Goal: Task Accomplishment & Management: Complete application form

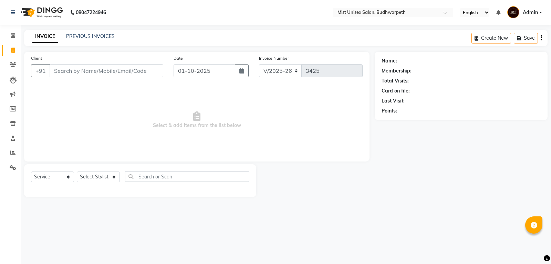
select select "5227"
select select "service"
click at [103, 175] on select "Select Stylist Abhi Ram [PERSON_NAME] [PERSON_NAME] Lakshmi Madhu [PERSON_NAME]…" at bounding box center [98, 176] width 43 height 11
click at [77, 171] on select "Select Stylist Abhi Ram [PERSON_NAME] [PERSON_NAME] Lakshmi Madhu [PERSON_NAME]…" at bounding box center [98, 176] width 43 height 11
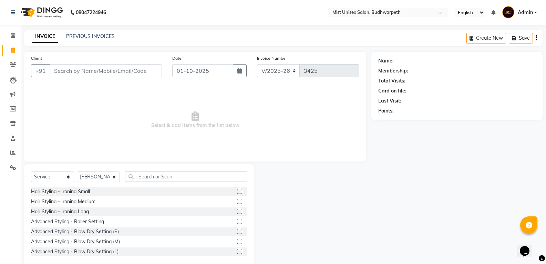
click at [95, 171] on select "Select Stylist Abhi Ram [PERSON_NAME] [PERSON_NAME] Lakshmi Madhu [PERSON_NAME]…" at bounding box center [98, 176] width 43 height 11
select select "77111"
click at [77, 171] on select "Select Stylist Abhi Ram [PERSON_NAME] [PERSON_NAME] Lakshmi Madhu [PERSON_NAME]…" at bounding box center [98, 176] width 43 height 11
click at [148, 171] on input "text" at bounding box center [186, 176] width 122 height 11
click at [147, 174] on input "text" at bounding box center [186, 176] width 122 height 11
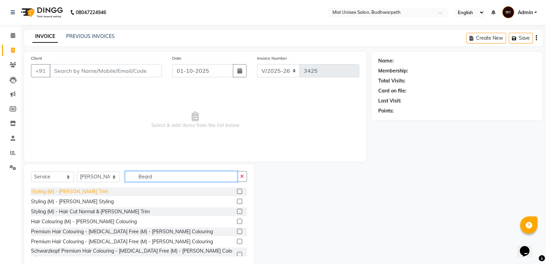
type input "Beard"
click at [72, 191] on div "Styling (M) - [PERSON_NAME] Trim" at bounding box center [69, 191] width 77 height 7
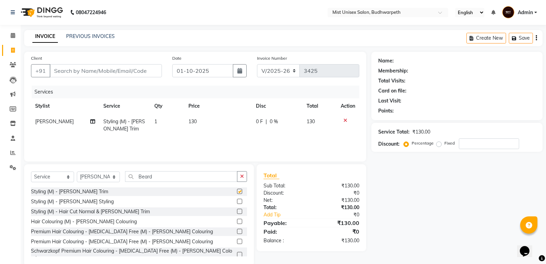
checkbox input "false"
click at [91, 74] on input "Client" at bounding box center [106, 70] width 112 height 13
type input "8"
type input "0"
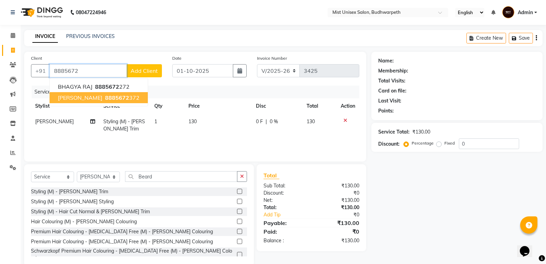
click at [105, 99] on span "8885672" at bounding box center [117, 97] width 24 height 7
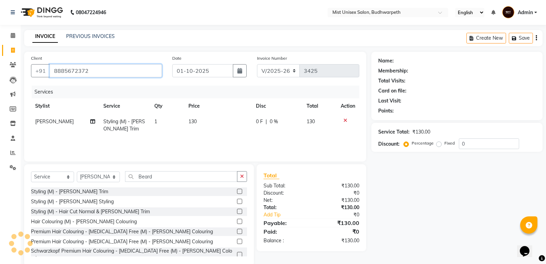
type input "8885672372"
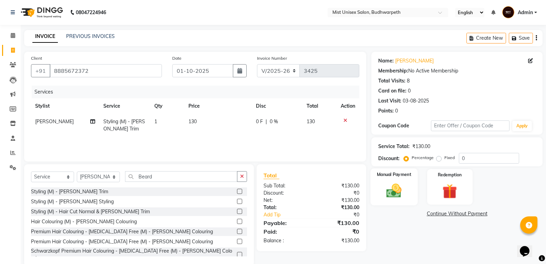
click at [394, 196] on img at bounding box center [394, 191] width 24 height 18
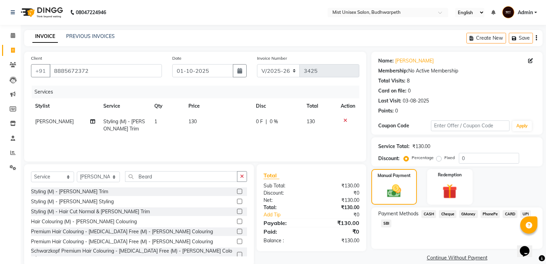
click at [385, 222] on span "SBI" at bounding box center [386, 223] width 10 height 8
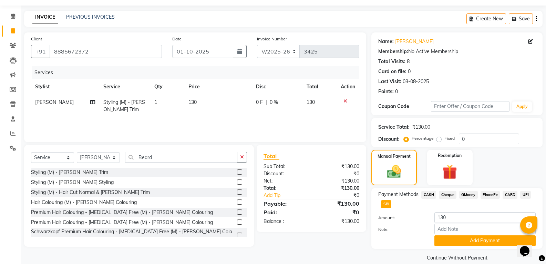
scroll to position [29, 0]
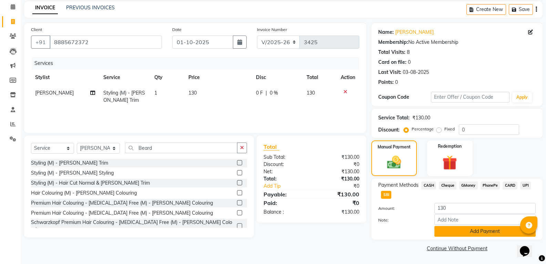
click at [472, 232] on button "Add Payment" at bounding box center [484, 231] width 101 height 11
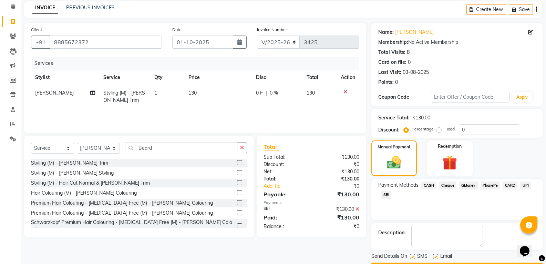
scroll to position [48, 0]
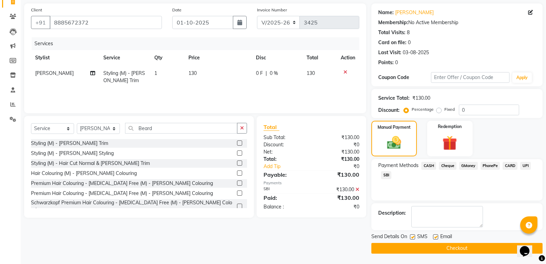
click at [451, 249] on button "Checkout" at bounding box center [456, 248] width 171 height 11
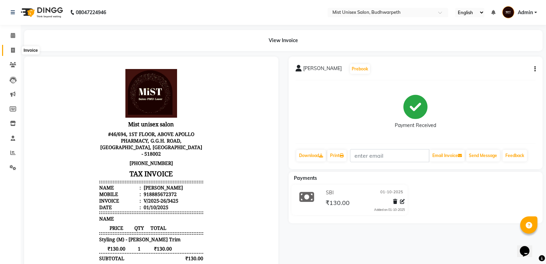
click at [14, 52] on icon at bounding box center [13, 50] width 4 height 5
select select "5227"
select select "service"
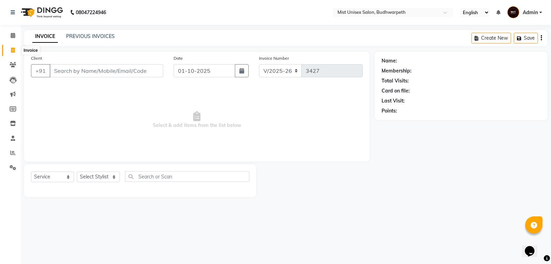
click at [14, 51] on icon at bounding box center [13, 50] width 4 height 5
select select "5227"
select select "service"
click at [6, 51] on link "Invoice" at bounding box center [10, 50] width 17 height 11
select select "5227"
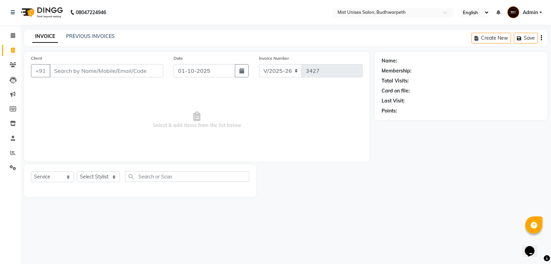
select select "service"
click at [99, 34] on link "PREVIOUS INVOICES" at bounding box center [90, 36] width 49 height 6
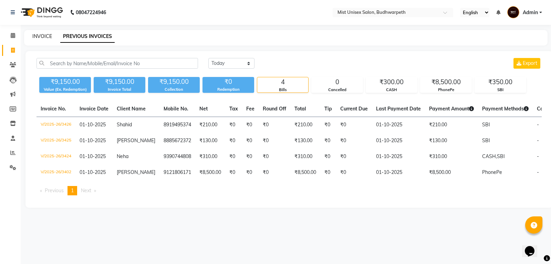
click at [37, 37] on link "INVOICE" at bounding box center [42, 36] width 20 height 6
select select "service"
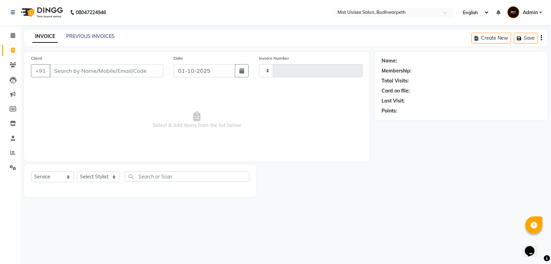
type input "3427"
select select "5227"
click at [86, 72] on input "Client" at bounding box center [107, 70] width 114 height 13
click at [101, 38] on link "PREVIOUS INVOICES" at bounding box center [90, 36] width 49 height 6
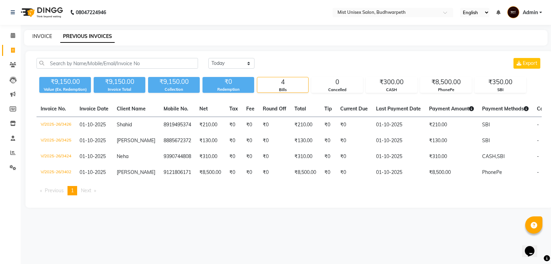
click at [47, 34] on link "INVOICE" at bounding box center [42, 36] width 20 height 6
select select "service"
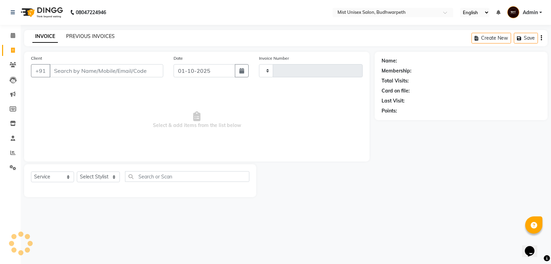
click at [70, 36] on link "PREVIOUS INVOICES" at bounding box center [90, 36] width 49 height 6
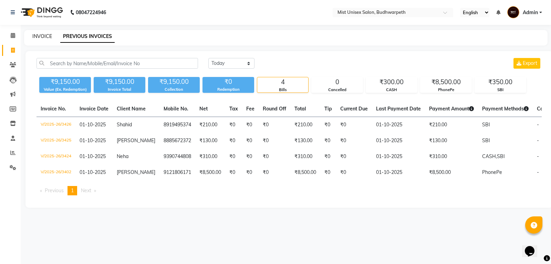
click at [45, 38] on link "INVOICE" at bounding box center [42, 36] width 20 height 6
select select "5227"
select select "service"
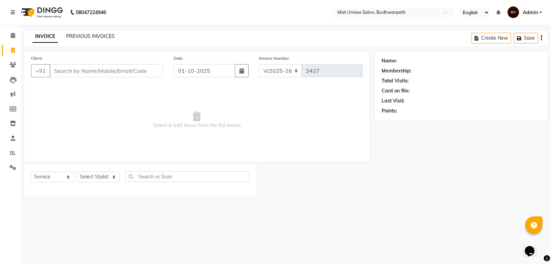
click at [78, 36] on link "PREVIOUS INVOICES" at bounding box center [90, 36] width 49 height 6
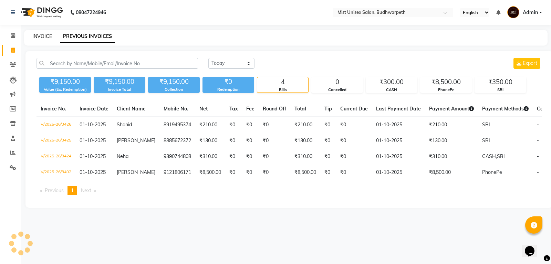
click at [45, 35] on link "INVOICE" at bounding box center [42, 36] width 20 height 6
select select "service"
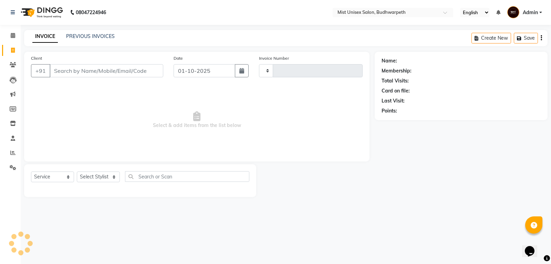
type input "3427"
select select "5227"
click at [85, 35] on link "PREVIOUS INVOICES" at bounding box center [90, 36] width 49 height 6
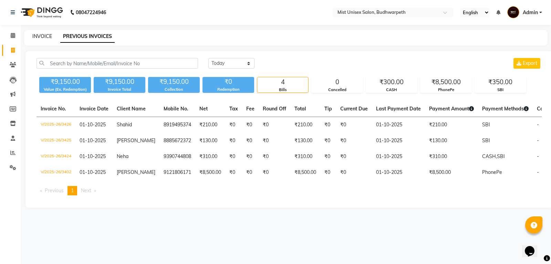
click at [39, 39] on link "INVOICE" at bounding box center [42, 36] width 20 height 6
select select "5227"
select select "service"
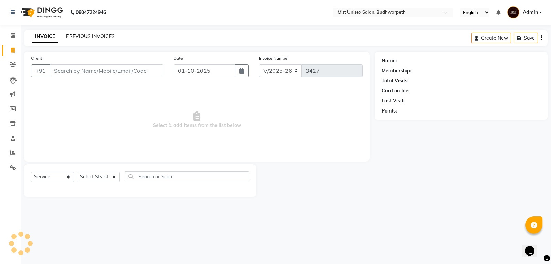
click at [78, 38] on link "PREVIOUS INVOICES" at bounding box center [90, 36] width 49 height 6
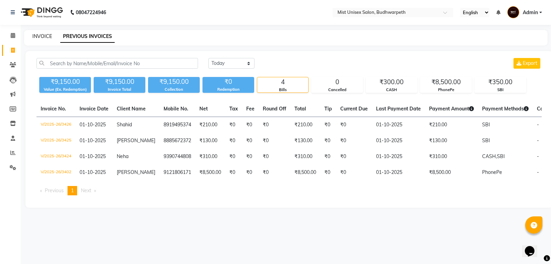
click at [46, 36] on link "INVOICE" at bounding box center [42, 36] width 20 height 6
select select "5227"
select select "service"
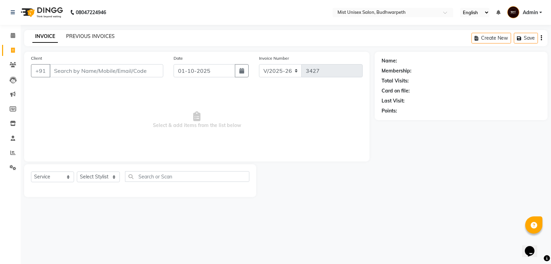
click at [85, 37] on link "PREVIOUS INVOICES" at bounding box center [90, 36] width 49 height 6
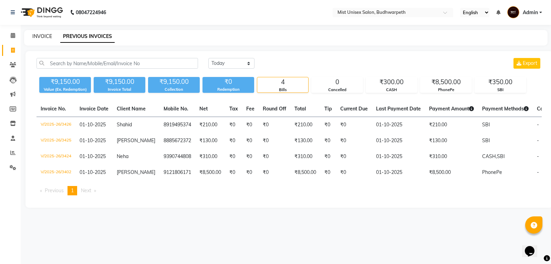
click at [48, 38] on link "INVOICE" at bounding box center [42, 36] width 20 height 6
select select "5227"
select select "service"
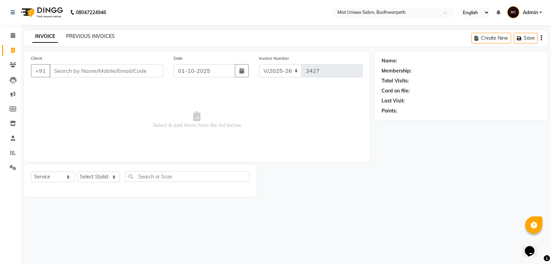
click at [82, 38] on link "PREVIOUS INVOICES" at bounding box center [90, 36] width 49 height 6
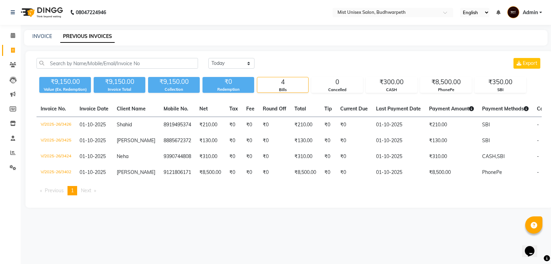
click at [45, 39] on div "INVOICE" at bounding box center [42, 36] width 20 height 7
click at [80, 39] on link "PREVIOUS INVOICES" at bounding box center [87, 36] width 54 height 12
click at [44, 37] on link "INVOICE" at bounding box center [42, 36] width 20 height 6
select select "5227"
select select "service"
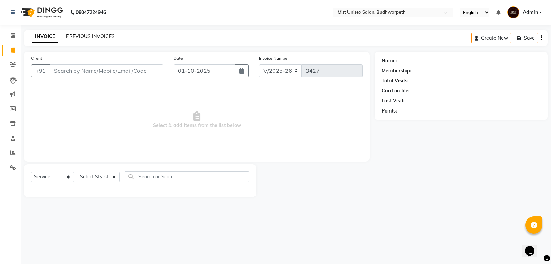
click at [82, 35] on link "PREVIOUS INVOICES" at bounding box center [90, 36] width 49 height 6
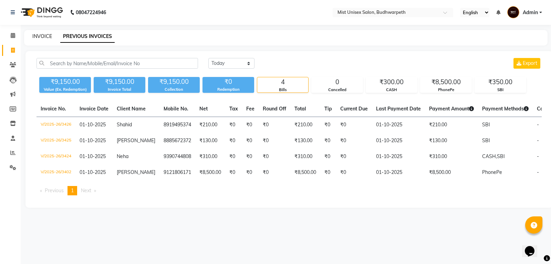
click at [46, 35] on link "INVOICE" at bounding box center [42, 36] width 20 height 6
select select "service"
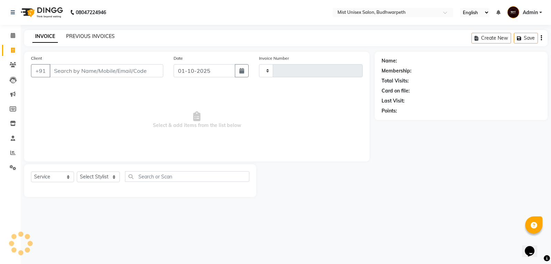
type input "3427"
select select "5227"
click at [70, 37] on link "PREVIOUS INVOICES" at bounding box center [90, 36] width 49 height 6
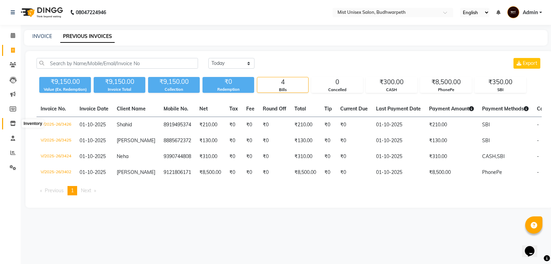
click at [10, 122] on span at bounding box center [13, 124] width 12 height 8
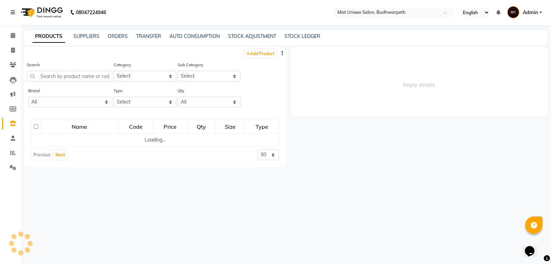
select select
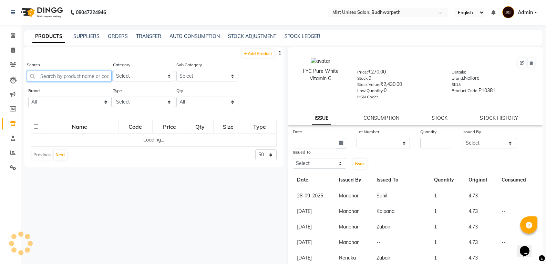
click at [52, 75] on input "text" at bounding box center [69, 76] width 85 height 11
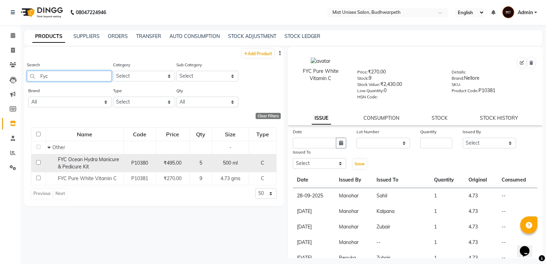
type input "Fyc"
click at [94, 165] on div "FYC Ocean Hydra Manicure & Pedicure Kit" at bounding box center [85, 163] width 74 height 14
select select
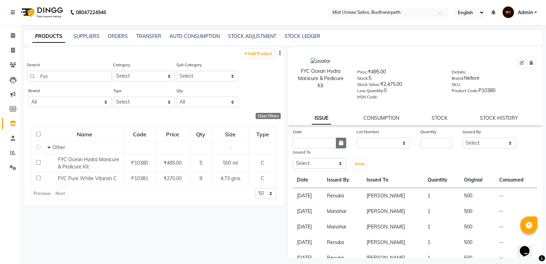
click at [336, 145] on button "button" at bounding box center [341, 142] width 10 height 11
select select "10"
select select "2025"
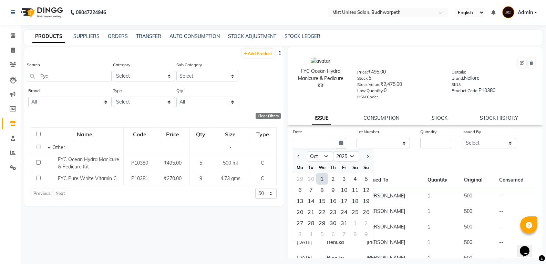
click at [324, 177] on div "1" at bounding box center [322, 178] width 11 height 11
type input "01-10-2025"
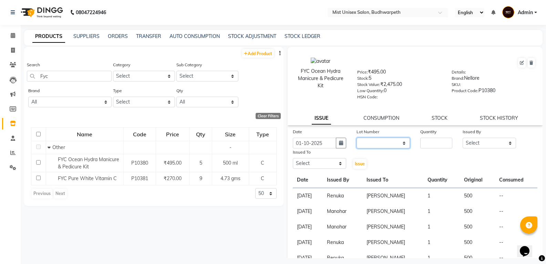
click at [379, 145] on select "None" at bounding box center [383, 142] width 53 height 11
select select "0: null"
click at [357, 137] on select "None" at bounding box center [383, 142] width 53 height 11
click at [425, 143] on input "number" at bounding box center [436, 142] width 32 height 11
type input "1"
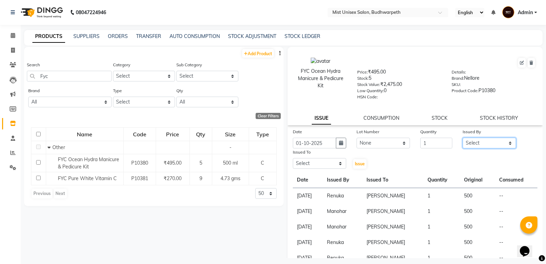
click at [488, 144] on select "Select Abhi Ram [PERSON_NAME] [PERSON_NAME] Lakshmi Madhu [PERSON_NAME] [PERSON…" at bounding box center [489, 142] width 53 height 11
select select "35741"
click at [463, 137] on select "Select Abhi Ram [PERSON_NAME] [PERSON_NAME] Lakshmi Madhu [PERSON_NAME] [PERSON…" at bounding box center [489, 142] width 53 height 11
click at [329, 165] on select "Select Abhi Ram [PERSON_NAME] [PERSON_NAME] Lakshmi Madhu [PERSON_NAME] [PERSON…" at bounding box center [319, 163] width 53 height 11
select select "67596"
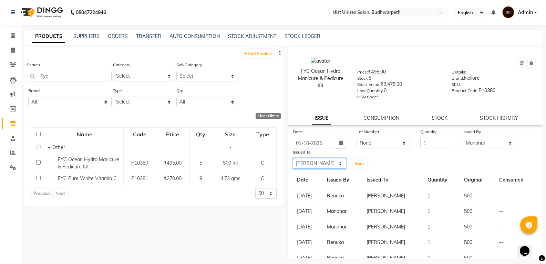
click at [293, 158] on select "Select Abhi Ram [PERSON_NAME] [PERSON_NAME] Lakshmi Madhu [PERSON_NAME] [PERSON…" at bounding box center [319, 163] width 53 height 11
click at [359, 160] on button "Issue" at bounding box center [359, 164] width 13 height 10
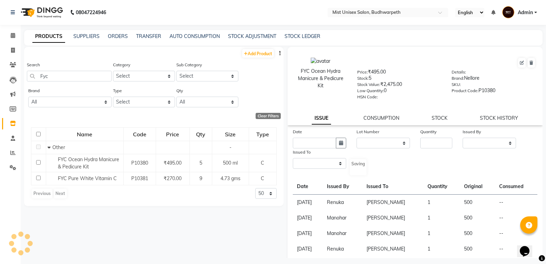
select select
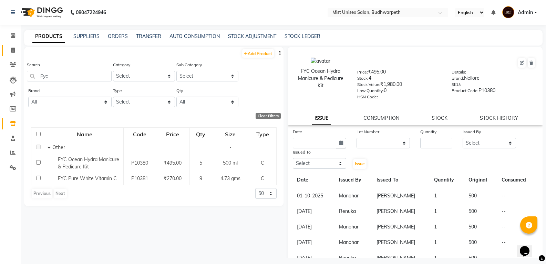
click at [9, 49] on span at bounding box center [13, 51] width 12 height 8
select select "service"
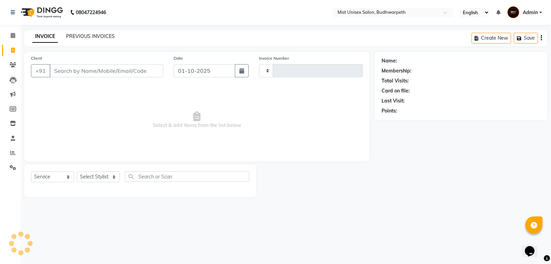
click at [77, 37] on link "PREVIOUS INVOICES" at bounding box center [90, 36] width 49 height 6
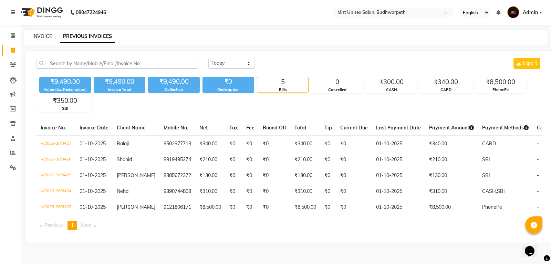
click at [40, 36] on link "INVOICE" at bounding box center [42, 36] width 20 height 6
select select "5227"
select select "service"
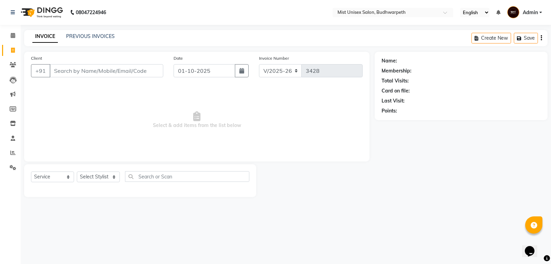
click at [63, 72] on input "Client" at bounding box center [107, 70] width 114 height 13
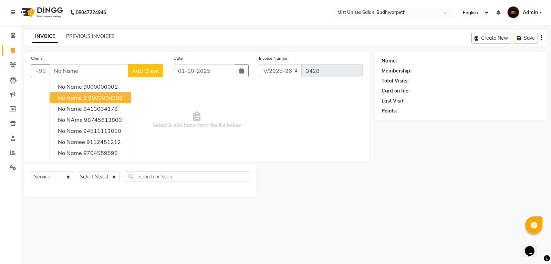
click at [83, 93] on button "No Name 2 9000000002" at bounding box center [90, 97] width 81 height 11
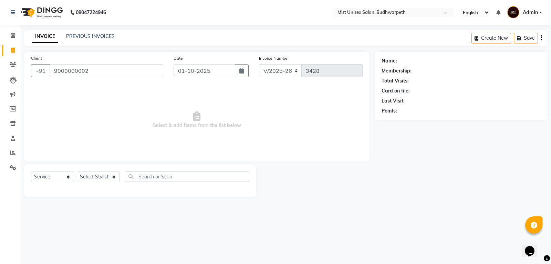
type input "9000000002"
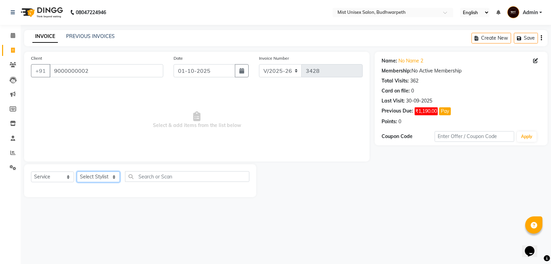
click at [95, 176] on select "Select Stylist Abhi Ram [PERSON_NAME] [PERSON_NAME] Lakshmi Madhu [PERSON_NAME]…" at bounding box center [98, 176] width 43 height 11
select select "35495"
click at [77, 171] on select "Select Stylist Abhi Ram [PERSON_NAME] [PERSON_NAME] Lakshmi Madhu [PERSON_NAME]…" at bounding box center [98, 176] width 43 height 11
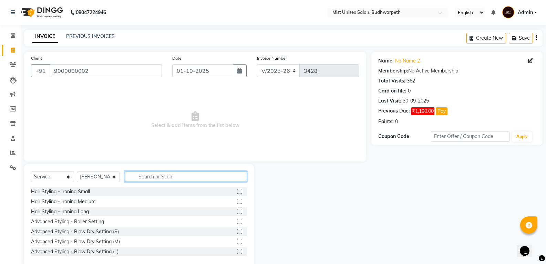
click at [151, 173] on input "text" at bounding box center [186, 176] width 122 height 11
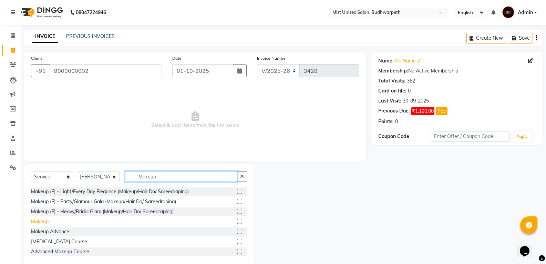
type input "Makeup"
click at [42, 223] on div "Makeup" at bounding box center [40, 221] width 18 height 7
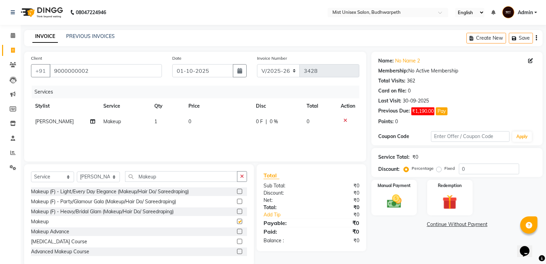
checkbox input "false"
click at [194, 121] on td "0" at bounding box center [218, 122] width 68 height 16
select select "35495"
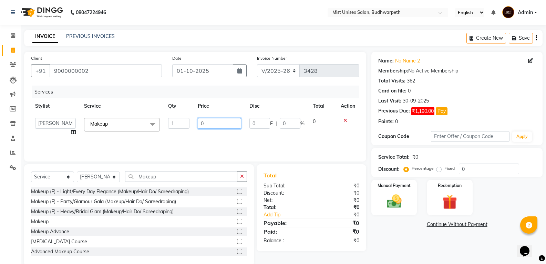
drag, startPoint x: 195, startPoint y: 121, endPoint x: 208, endPoint y: 121, distance: 13.5
click at [203, 121] on input "0" at bounding box center [219, 123] width 43 height 11
click at [208, 121] on input "0" at bounding box center [219, 123] width 43 height 11
type input "2000"
click at [214, 137] on div "Services Stylist Service Qty Price Disc Total Action Abhi Ram [PERSON_NAME] [PE…" at bounding box center [195, 119] width 328 height 69
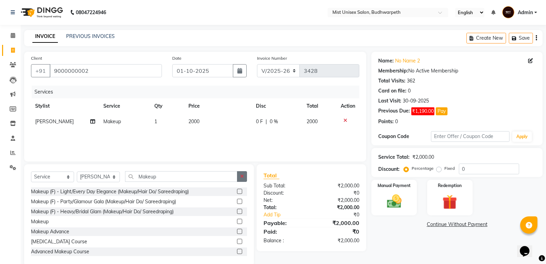
click at [238, 177] on button "button" at bounding box center [242, 176] width 10 height 11
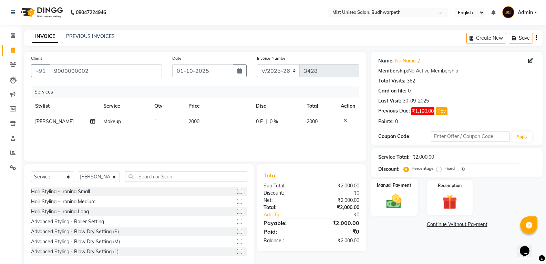
click at [394, 204] on img at bounding box center [394, 201] width 24 height 18
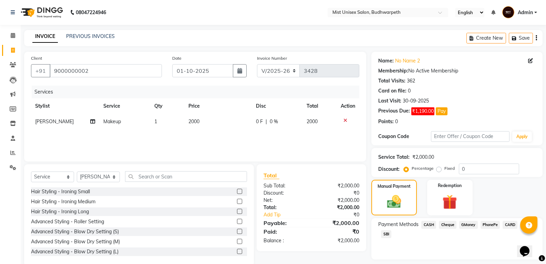
click at [386, 236] on span "SBI" at bounding box center [386, 234] width 10 height 8
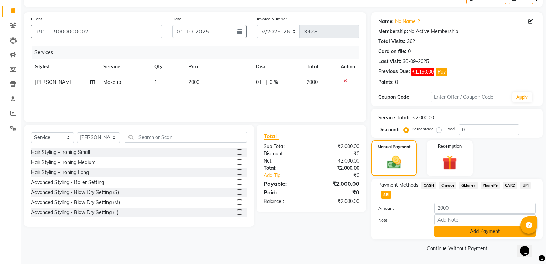
click at [472, 232] on button "Add Payment" at bounding box center [484, 231] width 101 height 11
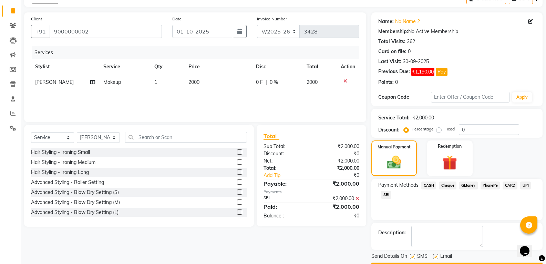
scroll to position [59, 0]
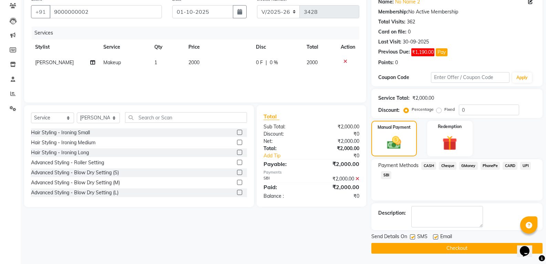
click at [479, 247] on button "Checkout" at bounding box center [456, 248] width 171 height 11
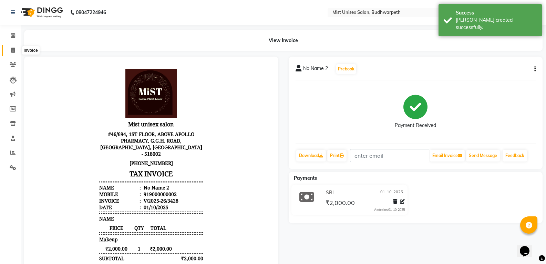
drag, startPoint x: 12, startPoint y: 48, endPoint x: 29, endPoint y: 46, distance: 17.0
click at [12, 48] on icon at bounding box center [13, 50] width 4 height 5
select select "service"
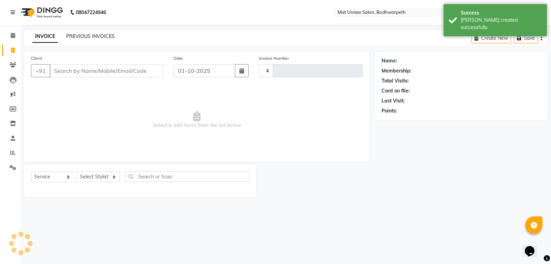
type input "3429"
select select "5227"
click at [88, 35] on link "PREVIOUS INVOICES" at bounding box center [90, 36] width 49 height 6
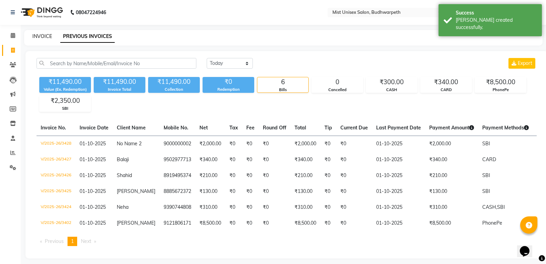
click at [46, 35] on link "INVOICE" at bounding box center [42, 36] width 20 height 6
select select "5227"
select select "service"
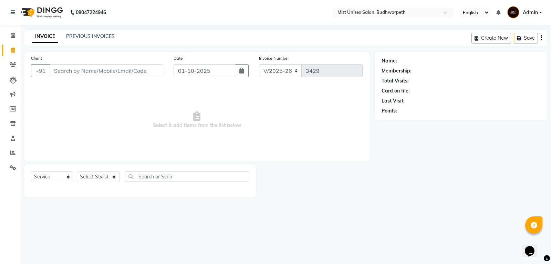
click at [61, 73] on input "Client" at bounding box center [107, 70] width 114 height 13
click at [83, 36] on link "PREVIOUS INVOICES" at bounding box center [90, 36] width 49 height 6
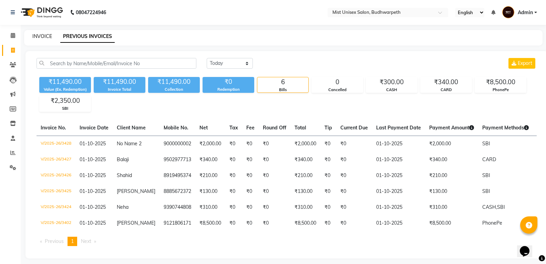
click at [46, 37] on link "INVOICE" at bounding box center [42, 36] width 20 height 6
select select "service"
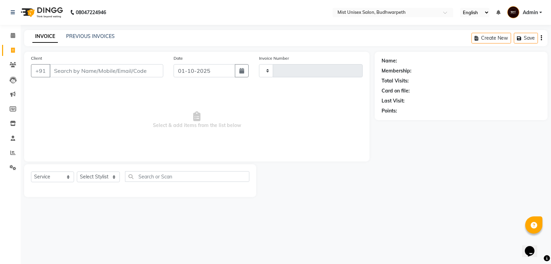
type input "3429"
select select "5227"
click at [76, 70] on input "Client" at bounding box center [107, 70] width 114 height 13
drag, startPoint x: 18, startPoint y: 169, endPoint x: 41, endPoint y: 167, distance: 22.8
drag, startPoint x: 41, startPoint y: 167, endPoint x: 300, endPoint y: 185, distance: 260.3
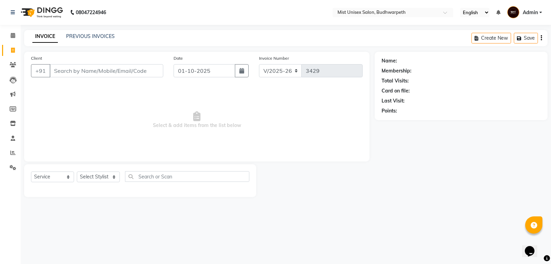
click at [300, 185] on div at bounding box center [315, 180] width 119 height 33
click at [101, 35] on link "PREVIOUS INVOICES" at bounding box center [90, 36] width 49 height 6
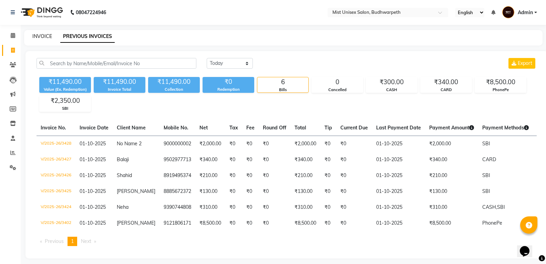
click at [47, 35] on link "INVOICE" at bounding box center [42, 36] width 20 height 6
select select "service"
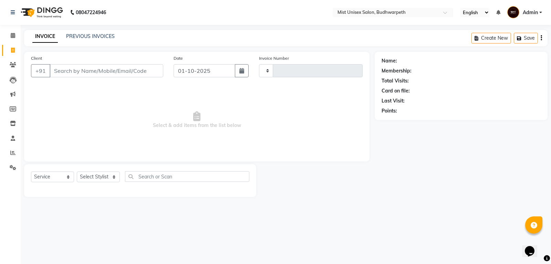
type input "3429"
select select "5227"
click at [76, 33] on link "PREVIOUS INVOICES" at bounding box center [90, 36] width 49 height 6
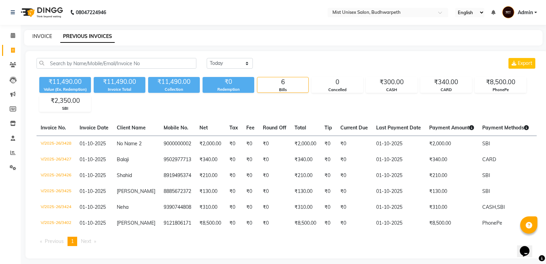
click at [45, 35] on link "INVOICE" at bounding box center [42, 36] width 20 height 6
select select "service"
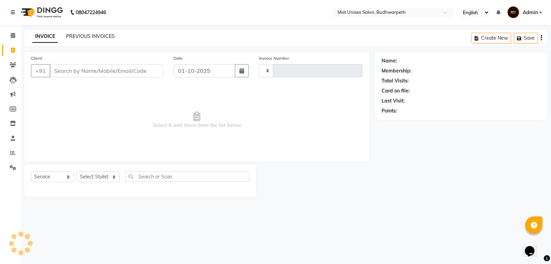
type input "3429"
select select "5227"
click at [76, 37] on link "PREVIOUS INVOICES" at bounding box center [90, 36] width 49 height 6
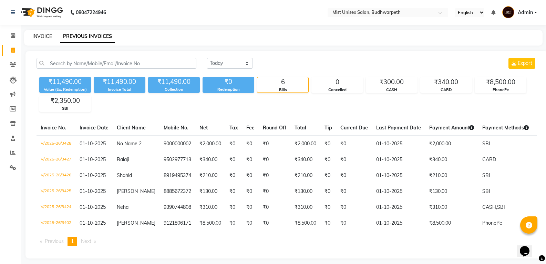
click at [42, 37] on link "INVOICE" at bounding box center [42, 36] width 20 height 6
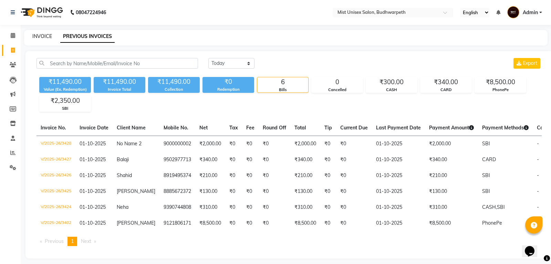
select select "5227"
select select "service"
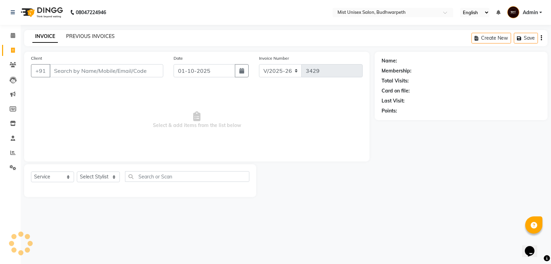
click at [82, 35] on link "PREVIOUS INVOICES" at bounding box center [90, 36] width 49 height 6
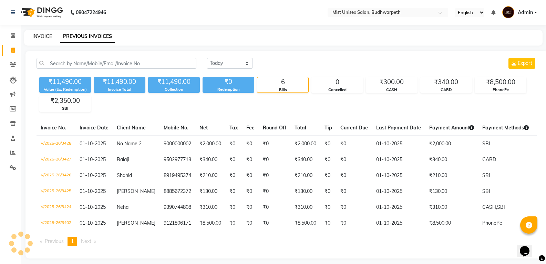
click at [44, 38] on link "INVOICE" at bounding box center [42, 36] width 20 height 6
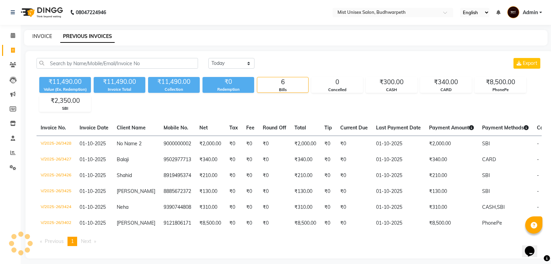
select select "5227"
select select "service"
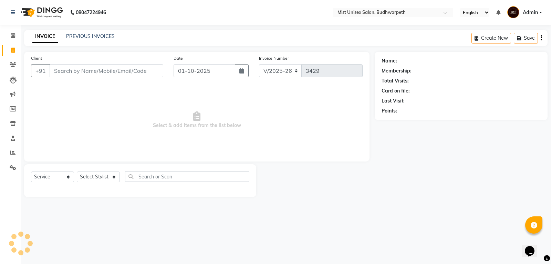
click at [67, 72] on input "Client" at bounding box center [107, 70] width 114 height 13
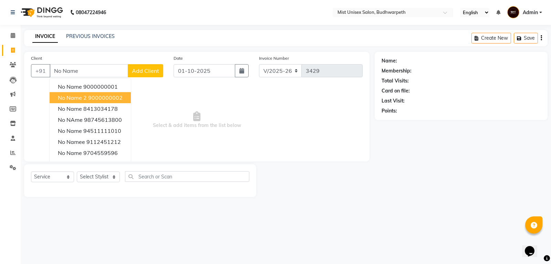
click at [74, 92] on button "No Name 2 9000000002" at bounding box center [90, 97] width 81 height 11
type input "9000000002"
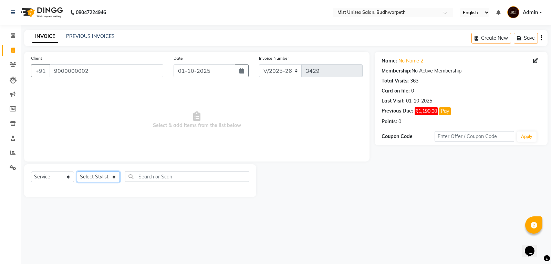
click at [101, 175] on select "Select Stylist Abhi Ram [PERSON_NAME] [PERSON_NAME] Lakshmi Madhu [PERSON_NAME]…" at bounding box center [98, 176] width 43 height 11
select select "67597"
click at [77, 171] on select "Select Stylist Abhi Ram [PERSON_NAME] [PERSON_NAME] Lakshmi Madhu [PERSON_NAME]…" at bounding box center [98, 176] width 43 height 11
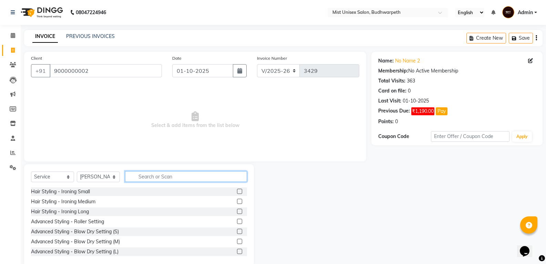
click at [150, 177] on input "text" at bounding box center [186, 176] width 122 height 11
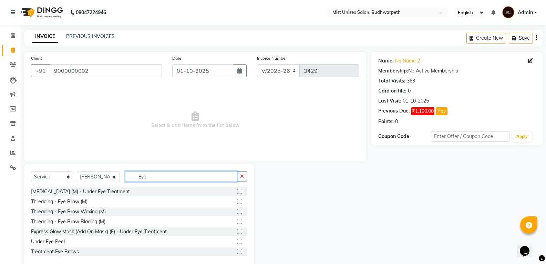
scroll to position [71, 0]
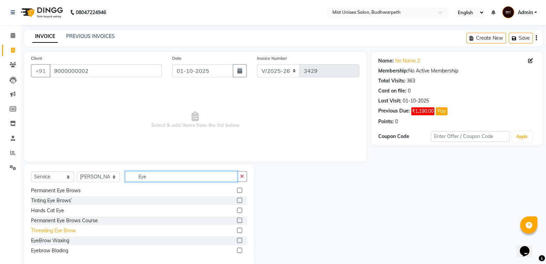
type input "Eye"
click at [62, 231] on div "Threading Eye Brow" at bounding box center [53, 230] width 45 height 7
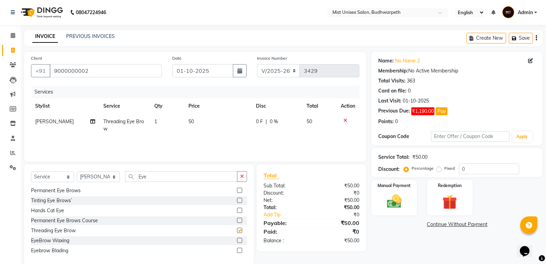
checkbox input "false"
click at [395, 197] on img at bounding box center [394, 201] width 24 height 18
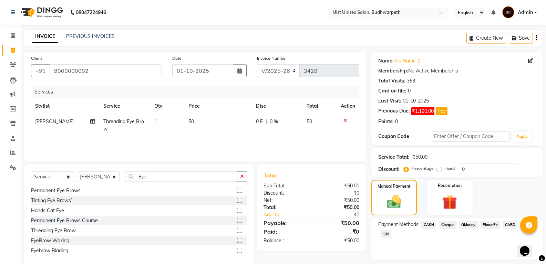
click at [427, 224] on span "CASH" at bounding box center [428, 224] width 15 height 8
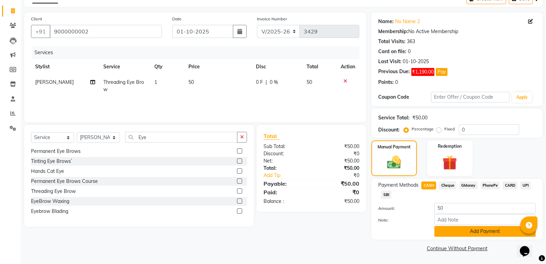
click at [466, 233] on button "Add Payment" at bounding box center [484, 231] width 101 height 11
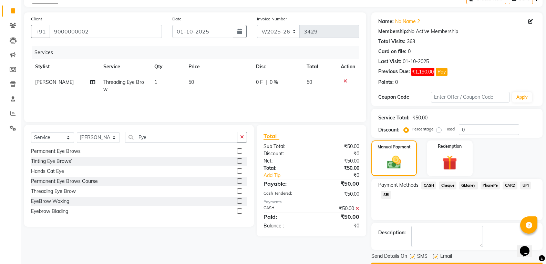
scroll to position [59, 0]
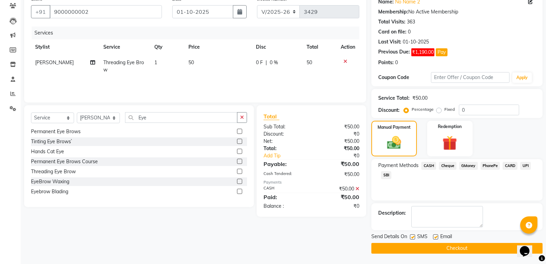
click at [475, 254] on main "INVOICE PREVIOUS INVOICES Create New Save Client [PHONE_NUMBER] Date [DATE] Inv…" at bounding box center [283, 117] width 525 height 292
click at [473, 248] on button "Checkout" at bounding box center [456, 248] width 171 height 11
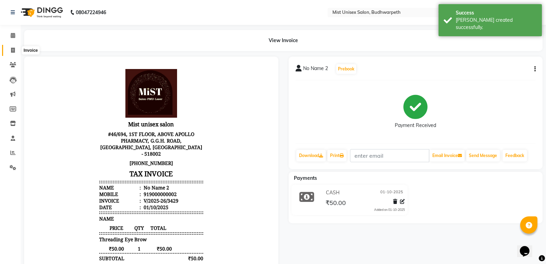
click at [13, 50] on icon at bounding box center [13, 50] width 4 height 5
select select "service"
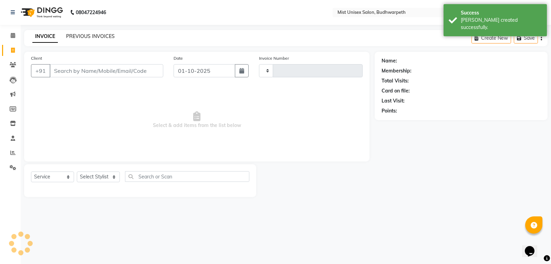
type input "3430"
select select "5227"
click at [86, 37] on link "PREVIOUS INVOICES" at bounding box center [90, 36] width 49 height 6
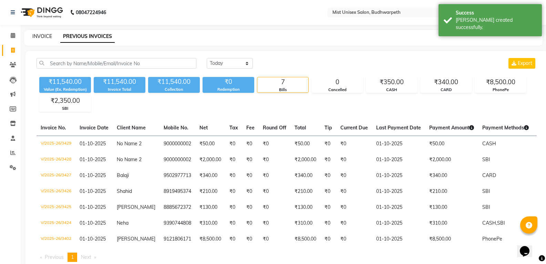
click at [44, 35] on link "INVOICE" at bounding box center [42, 36] width 20 height 6
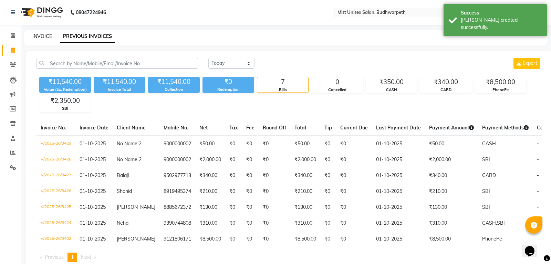
select select "5227"
select select "service"
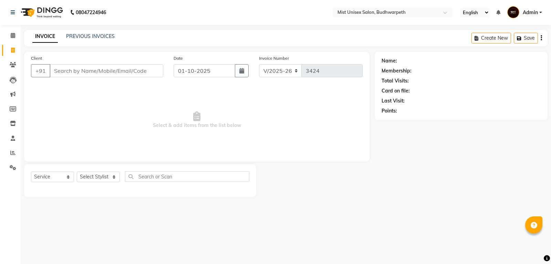
select select "5227"
select select "service"
click at [94, 179] on select "Select Stylist Abhi Ram [PERSON_NAME] [PERSON_NAME] Lakshmi Madhu [PERSON_NAME]…" at bounding box center [98, 176] width 43 height 11
select select "66487"
click at [77, 171] on select "Select Stylist Abhi Ram [PERSON_NAME] [PERSON_NAME] Lakshmi Madhu [PERSON_NAME]…" at bounding box center [98, 176] width 43 height 11
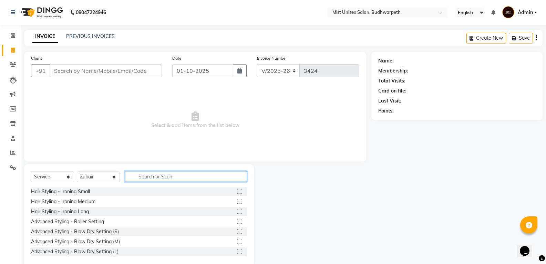
click at [146, 179] on input "text" at bounding box center [186, 176] width 122 height 11
type input "Hair cut"
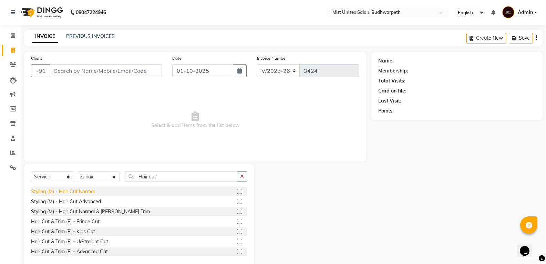
click at [83, 192] on div "Styling (M) - Hair Cut Normal" at bounding box center [63, 191] width 64 height 7
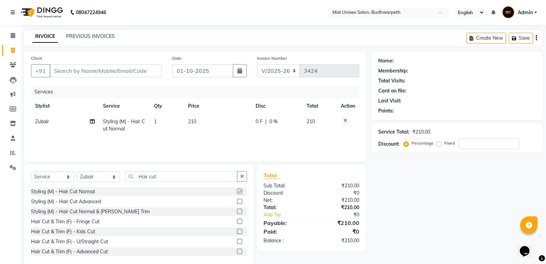
checkbox input "false"
click at [82, 73] on input "Client" at bounding box center [106, 70] width 112 height 13
type input "8"
type input "0"
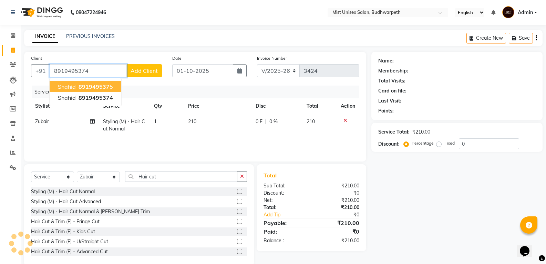
type input "8919495374"
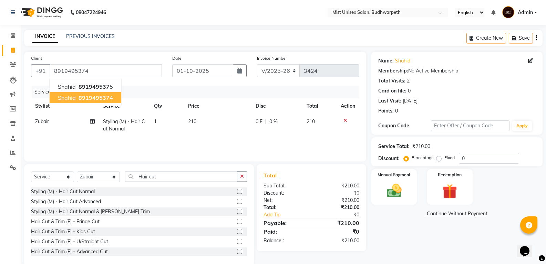
click at [72, 99] on span "Shahid" at bounding box center [67, 97] width 18 height 7
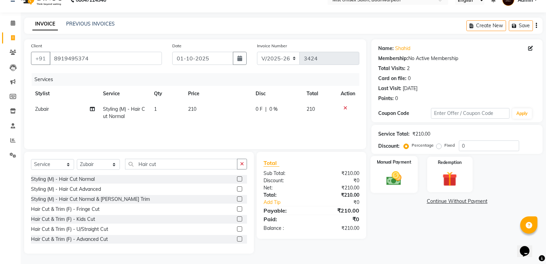
click at [390, 180] on img at bounding box center [394, 178] width 24 height 18
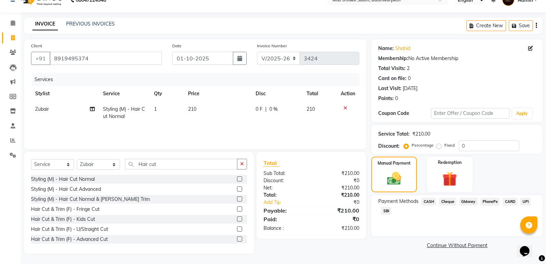
click at [384, 210] on span "SBI" at bounding box center [386, 211] width 10 height 8
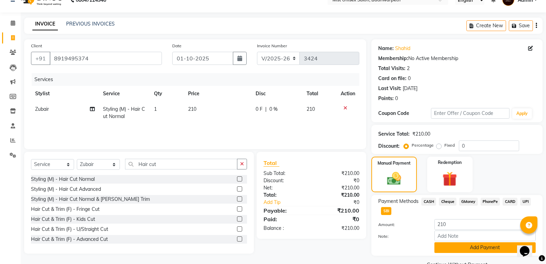
drag, startPoint x: 444, startPoint y: 246, endPoint x: 551, endPoint y: 182, distance: 124.5
click at [445, 246] on button "Add Payment" at bounding box center [484, 247] width 101 height 11
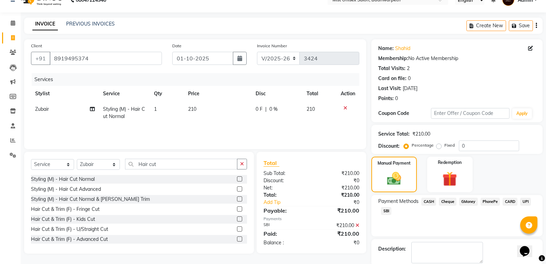
scroll to position [48, 0]
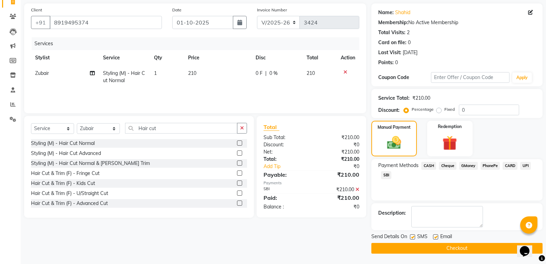
click at [435, 249] on button "Checkout" at bounding box center [456, 248] width 171 height 11
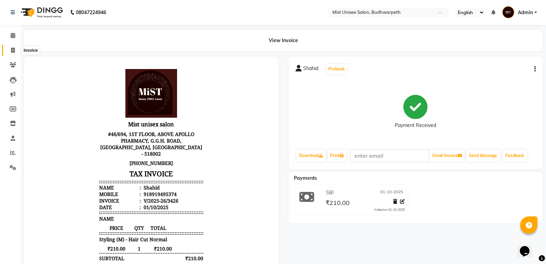
click at [14, 49] on icon at bounding box center [13, 50] width 4 height 5
select select "service"
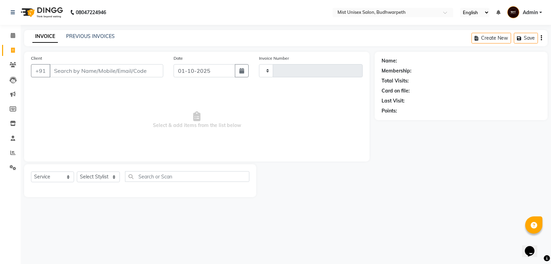
type input "3427"
select select "5227"
click at [76, 34] on link "PREVIOUS INVOICES" at bounding box center [90, 36] width 49 height 6
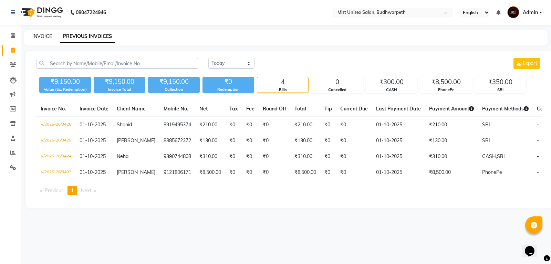
click at [44, 37] on link "INVOICE" at bounding box center [42, 36] width 20 height 6
select select "5227"
select select "service"
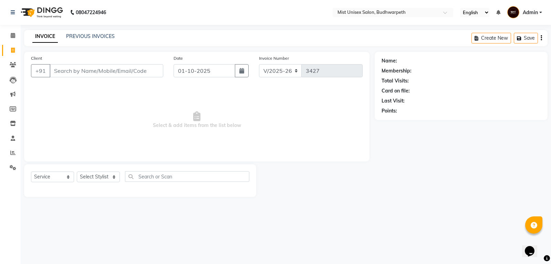
click at [3, 48] on link "Invoice" at bounding box center [10, 50] width 17 height 11
select select "5227"
select select "service"
click at [95, 171] on select "Select Stylist Abhi Ram [PERSON_NAME] [PERSON_NAME] Lakshmi Madhu [PERSON_NAME]…" at bounding box center [98, 176] width 43 height 11
click at [77, 171] on select "Select Stylist Abhi Ram [PERSON_NAME] [PERSON_NAME] Lakshmi Madhu [PERSON_NAME]…" at bounding box center [98, 176] width 43 height 11
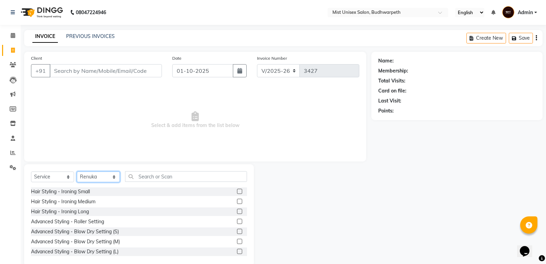
drag, startPoint x: 99, startPoint y: 180, endPoint x: 99, endPoint y: 173, distance: 7.2
click at [99, 180] on select "Select Stylist Abhi Ram [PERSON_NAME] [PERSON_NAME] Lakshmi Madhu [PERSON_NAME]…" at bounding box center [98, 176] width 43 height 11
select select "87456"
click at [77, 171] on select "Select Stylist Abhi Ram [PERSON_NAME] [PERSON_NAME] Lakshmi Madhu [PERSON_NAME]…" at bounding box center [98, 176] width 43 height 11
click at [149, 176] on input "text" at bounding box center [186, 176] width 122 height 11
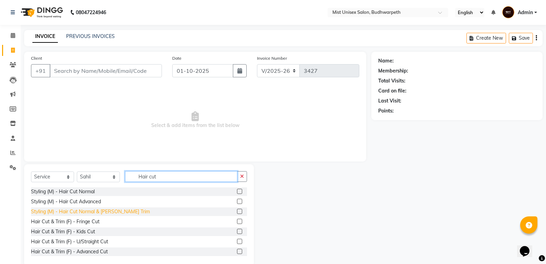
type input "Hair cut"
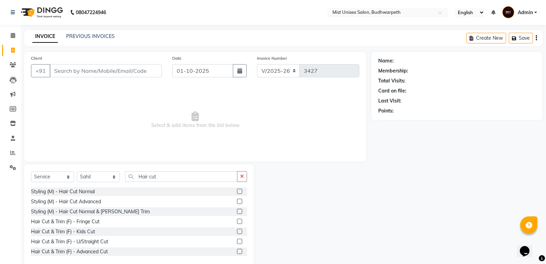
drag, startPoint x: 115, startPoint y: 210, endPoint x: 150, endPoint y: 198, distance: 37.2
click at [115, 210] on div "Styling (M) - Hair Cut Normal & [PERSON_NAME] Trim" at bounding box center [90, 211] width 119 height 7
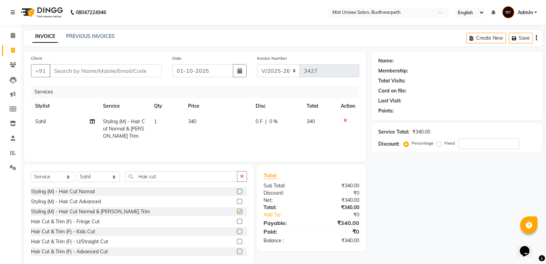
checkbox input "false"
click at [243, 177] on icon "button" at bounding box center [242, 176] width 4 height 5
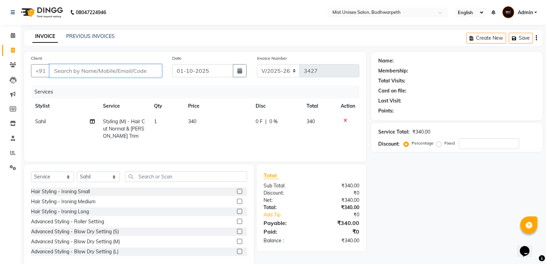
click at [82, 73] on input "Client" at bounding box center [106, 70] width 112 height 13
type input "9"
type input "0"
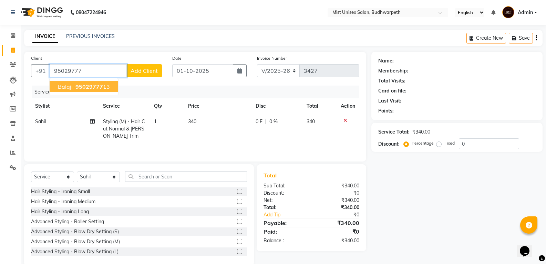
click at [81, 86] on span "95029777" at bounding box center [89, 86] width 28 height 7
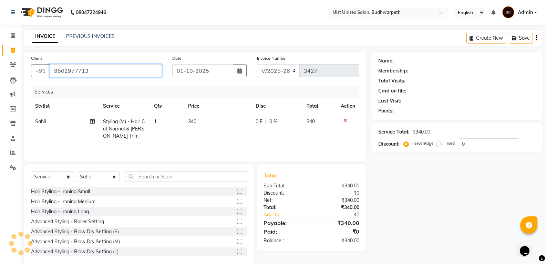
type input "9502977713"
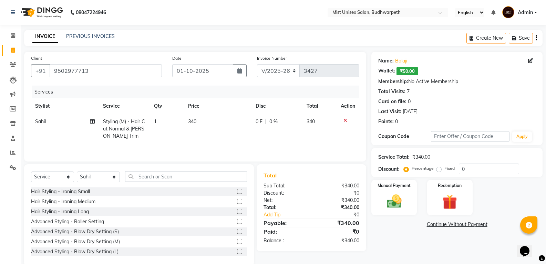
scroll to position [12, 0]
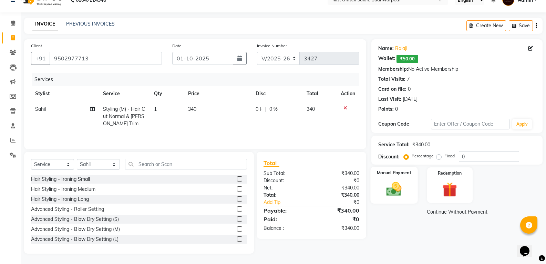
click at [388, 190] on img at bounding box center [394, 189] width 24 height 18
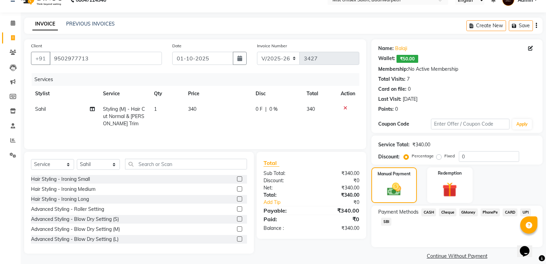
click at [514, 212] on span "CARD" at bounding box center [510, 212] width 15 height 8
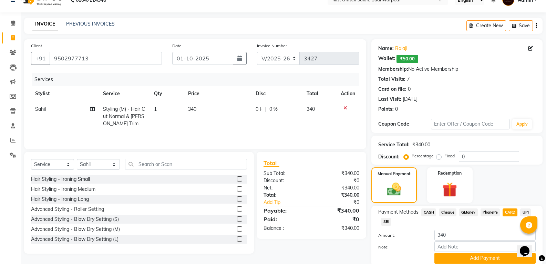
scroll to position [39, 0]
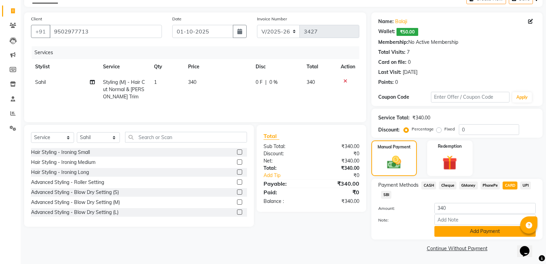
click at [488, 236] on button "Add Payment" at bounding box center [484, 231] width 101 height 11
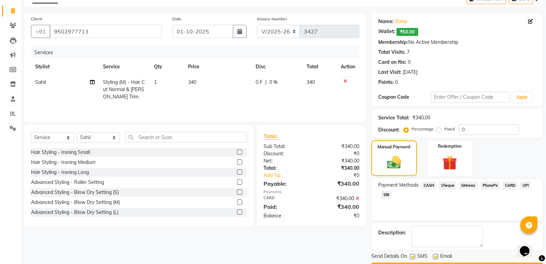
scroll to position [59, 0]
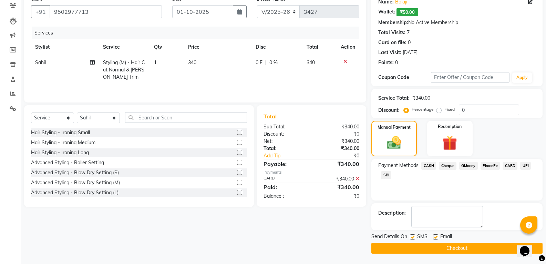
click at [466, 250] on button "Checkout" at bounding box center [456, 248] width 171 height 11
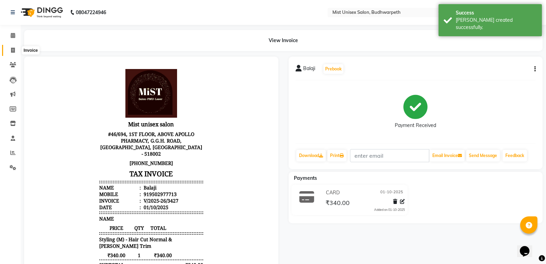
click at [8, 47] on span at bounding box center [13, 51] width 12 height 8
select select "5227"
select select "service"
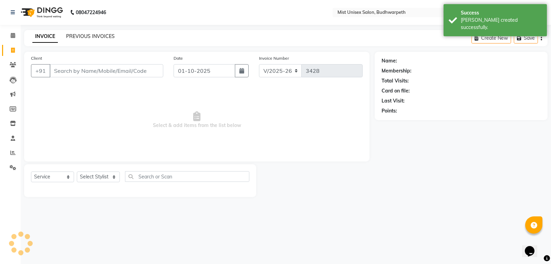
click at [81, 38] on link "PREVIOUS INVOICES" at bounding box center [90, 36] width 49 height 6
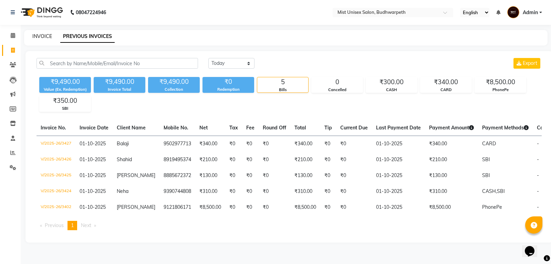
click at [49, 35] on link "INVOICE" at bounding box center [42, 36] width 20 height 6
select select "service"
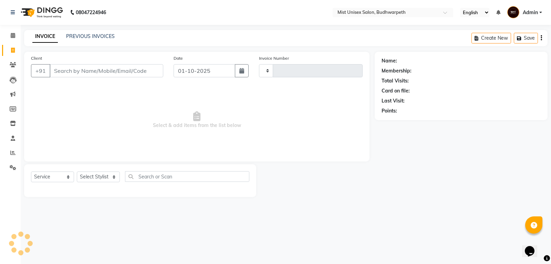
type input "3428"
select select "5227"
